Goal: Information Seeking & Learning: Learn about a topic

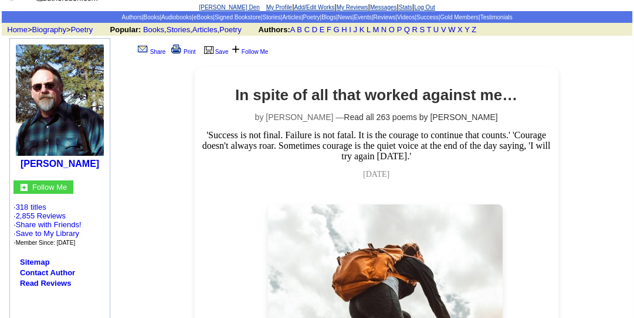
scroll to position [19, 0]
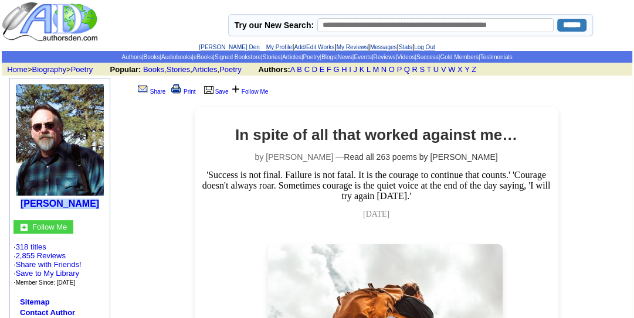
drag, startPoint x: 25, startPoint y: 188, endPoint x: 82, endPoint y: 214, distance: 62.7
copy b "[PERSON_NAME]"
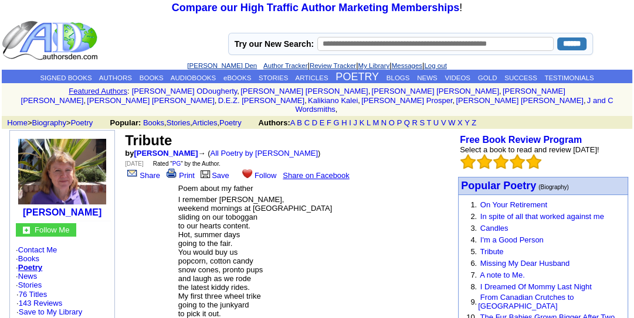
drag, startPoint x: 108, startPoint y: 202, endPoint x: 19, endPoint y: 202, distance: 89.1
click at [19, 202] on td "Valerie writerbump" at bounding box center [62, 177] width 99 height 87
copy b "Valerie writerbump"
drag, startPoint x: 205, startPoint y: 141, endPoint x: 124, endPoint y: 130, distance: 82.3
click at [124, 130] on td "Tribute by Valerie writerbump → ( All Poetry by Valerie writerbump ) Sunday, Ju…" at bounding box center [288, 156] width 331 height 52
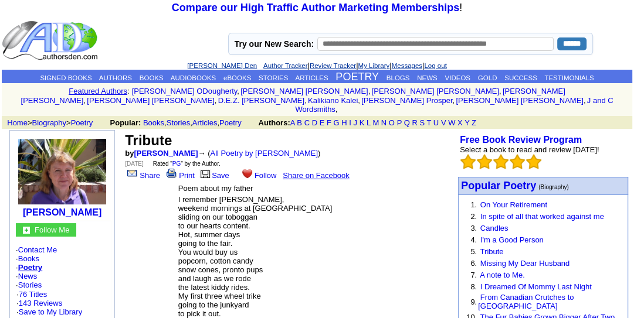
copy td "Tribute by Valerie writerbump"
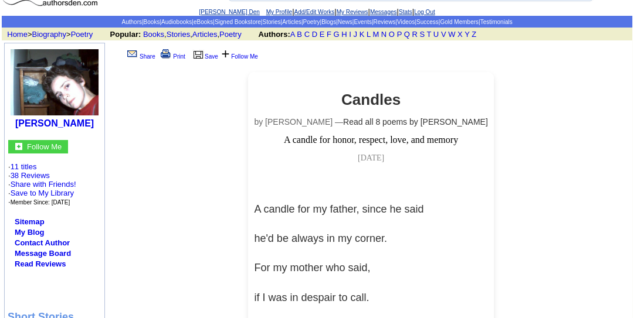
scroll to position [56, 0]
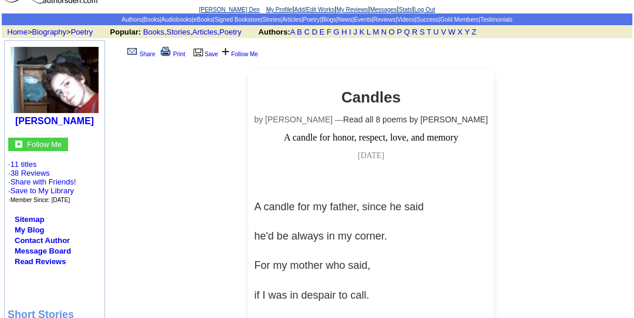
drag, startPoint x: 93, startPoint y: 119, endPoint x: 13, endPoint y: 114, distance: 79.3
click at [13, 114] on center "Christine Boyce" at bounding box center [55, 85] width 94 height 83
copy center "Christine Boyce"
click at [56, 243] on link "Contact Author" at bounding box center [42, 240] width 55 height 9
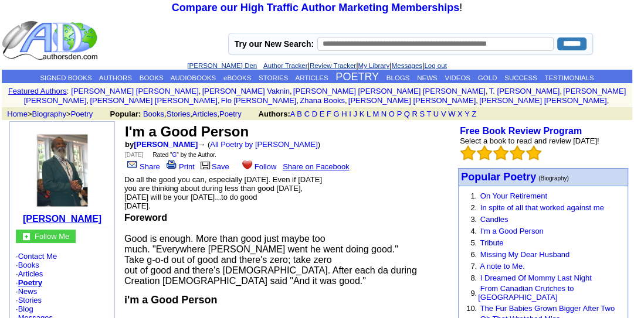
drag, startPoint x: 23, startPoint y: 215, endPoint x: 94, endPoint y: 221, distance: 70.6
drag, startPoint x: 94, startPoint y: 221, endPoint x: 79, endPoint y: 220, distance: 14.7
drag, startPoint x: 79, startPoint y: 220, endPoint x: 108, endPoint y: 235, distance: 32.3
click at [108, 235] on font "Follow Me · Contact Me · Books · Articles · Poetry · News · Stories · Blog · Me…" at bounding box center [62, 314] width 93 height 168
drag, startPoint x: 94, startPoint y: 216, endPoint x: 31, endPoint y: 219, distance: 63.4
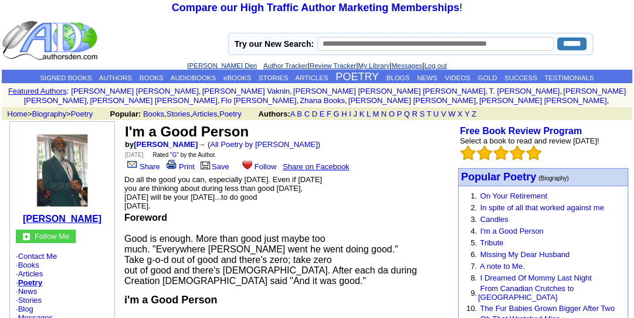
click at [31, 219] on td "Uriah J. Fields" at bounding box center [62, 176] width 99 height 102
copy b "Uriah J. Fields"
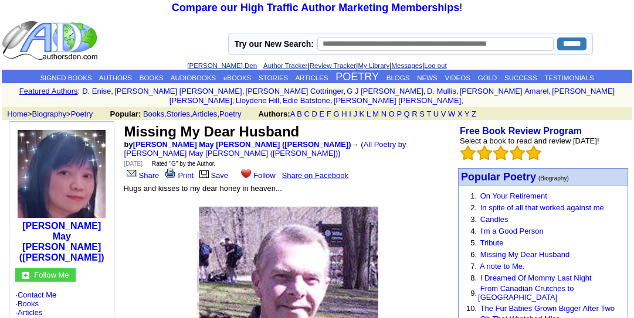
scroll to position [38, 0]
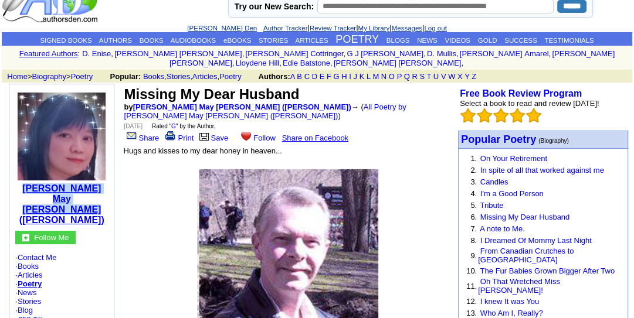
drag, startPoint x: 96, startPoint y: 190, endPoint x: 21, endPoint y: 177, distance: 76.3
click at [21, 177] on td "[PERSON_NAME] May [PERSON_NAME] ([PERSON_NAME])" at bounding box center [61, 157] width 99 height 141
copy b "[PERSON_NAME] May [PERSON_NAME] ([PERSON_NAME])"
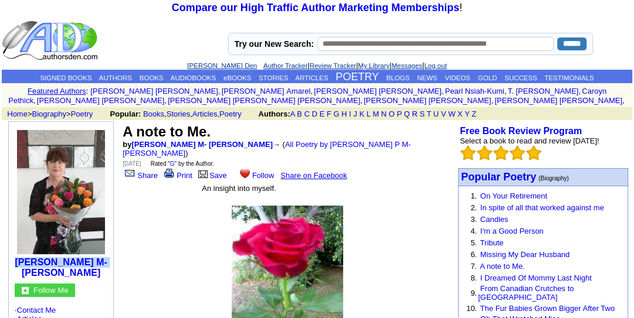
drag, startPoint x: 108, startPoint y: 255, endPoint x: 14, endPoint y: 252, distance: 94.5
click at [14, 252] on td "Kay P M- Devenish" at bounding box center [61, 203] width 99 height 156
copy b "Kay P M- Devenish"
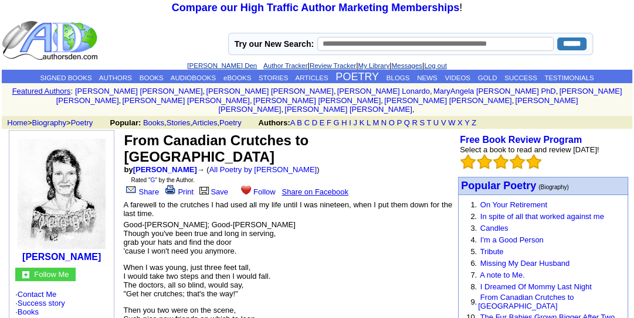
click at [178, 220] on p "Good-bye Ralf; Good-bye Irving Though you've been true and long in serving, gra…" at bounding box center [287, 237] width 329 height 35
drag, startPoint x: 110, startPoint y: 239, endPoint x: 18, endPoint y: 239, distance: 91.5
click at [18, 239] on td "Vicky Bowker Jeter" at bounding box center [61, 199] width 99 height 131
copy b "Vicky Bowker Jeter"
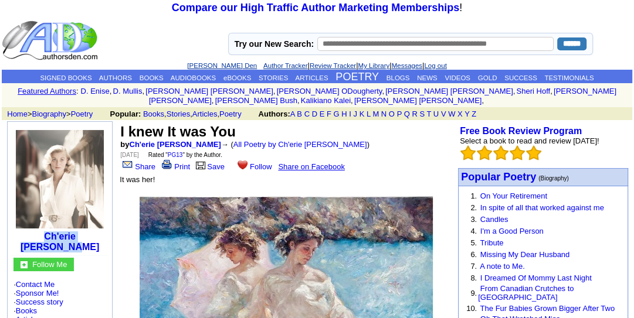
drag, startPoint x: 99, startPoint y: 227, endPoint x: 20, endPoint y: 230, distance: 78.6
click at [20, 230] on td "Ch'erie de Perrot" at bounding box center [60, 190] width 99 height 130
copy b "Ch'erie de Perrot"
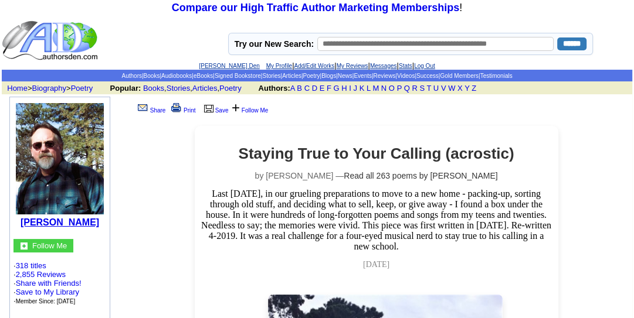
drag, startPoint x: 87, startPoint y: 219, endPoint x: 29, endPoint y: 208, distance: 58.5
click at [29, 208] on center "Richard Lloyd Cederberg" at bounding box center [60, 164] width 94 height 128
copy b "Richard Lloyd Cederberg"
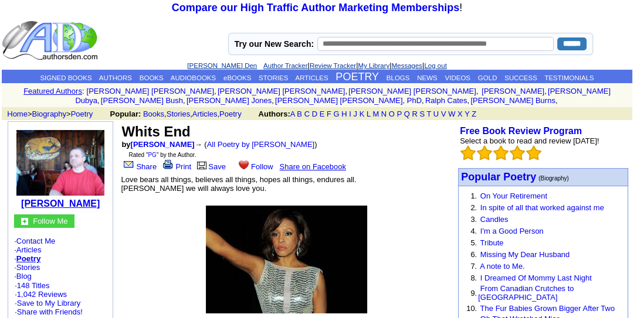
drag, startPoint x: 87, startPoint y: 205, endPoint x: 32, endPoint y: 198, distance: 56.2
click at [32, 198] on td "[PERSON_NAME]" at bounding box center [60, 168] width 99 height 87
copy b "[PERSON_NAME]"
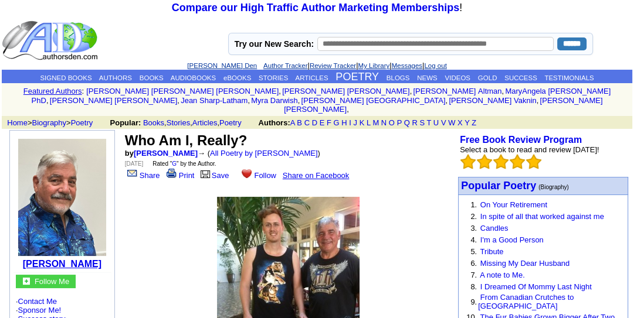
drag, startPoint x: 87, startPoint y: 263, endPoint x: 32, endPoint y: 258, distance: 54.8
click at [32, 258] on td "[PERSON_NAME]" at bounding box center [62, 203] width 99 height 138
copy b "[PERSON_NAME]"
drag, startPoint x: 215, startPoint y: 141, endPoint x: 125, endPoint y: 126, distance: 90.4
click at [125, 130] on td "Who Am I, Really? by [PERSON_NAME] → ( All Poetry by [PERSON_NAME] ) [DATE] Rat…" at bounding box center [288, 156] width 331 height 52
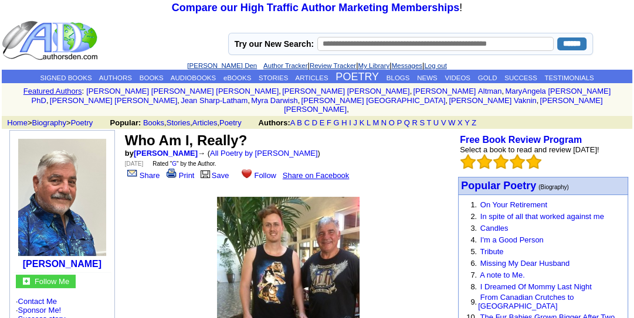
copy td "Who Am I, Really? by [PERSON_NAME]"
